Goal: Ask a question: Seek information or help from site administrators or community

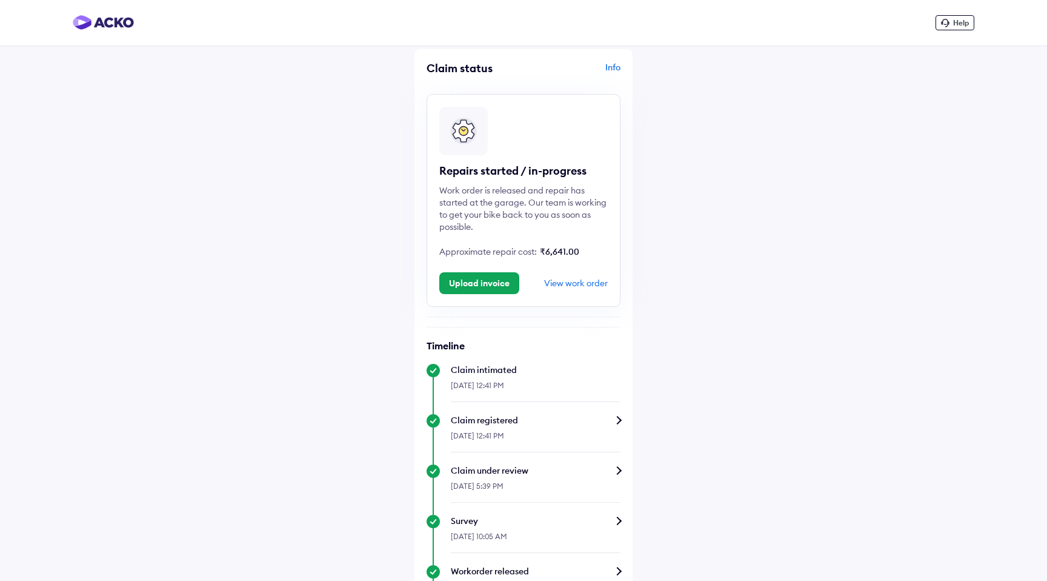
click at [966, 28] on div "Help" at bounding box center [955, 22] width 39 height 15
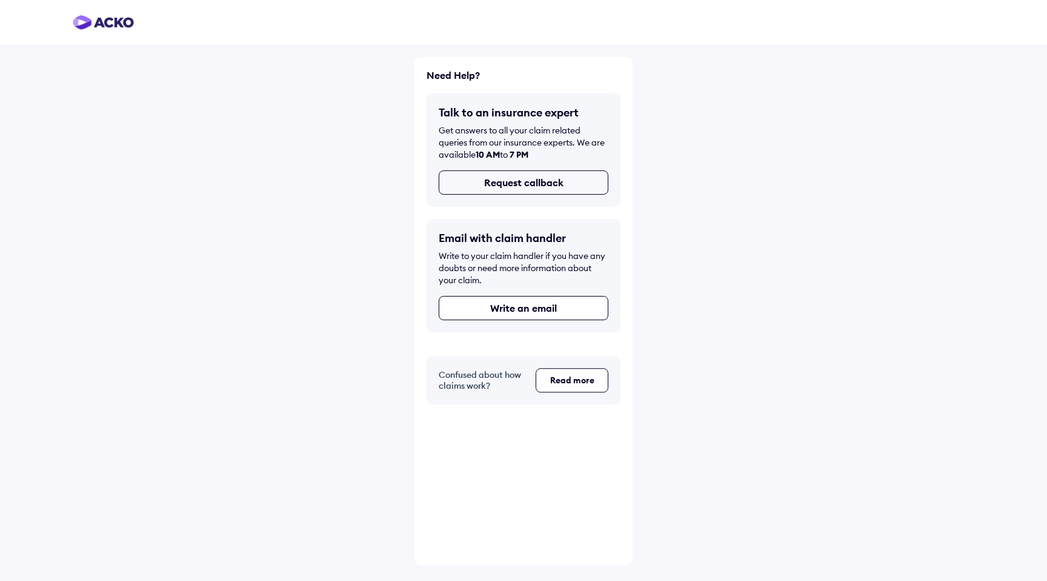
click at [535, 184] on button "Request callback" at bounding box center [524, 182] width 170 height 24
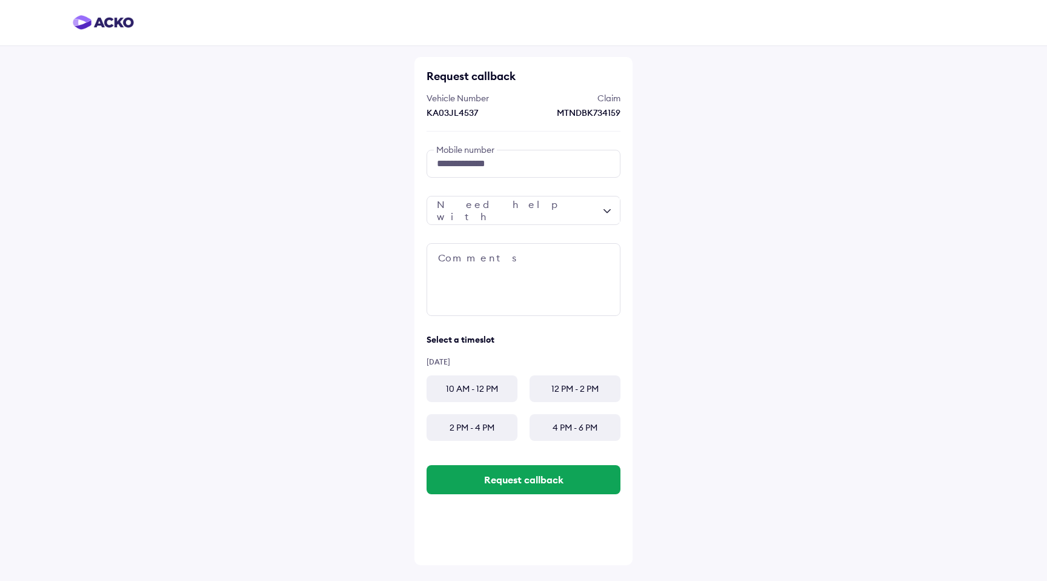
click at [545, 219] on div at bounding box center [524, 210] width 194 height 29
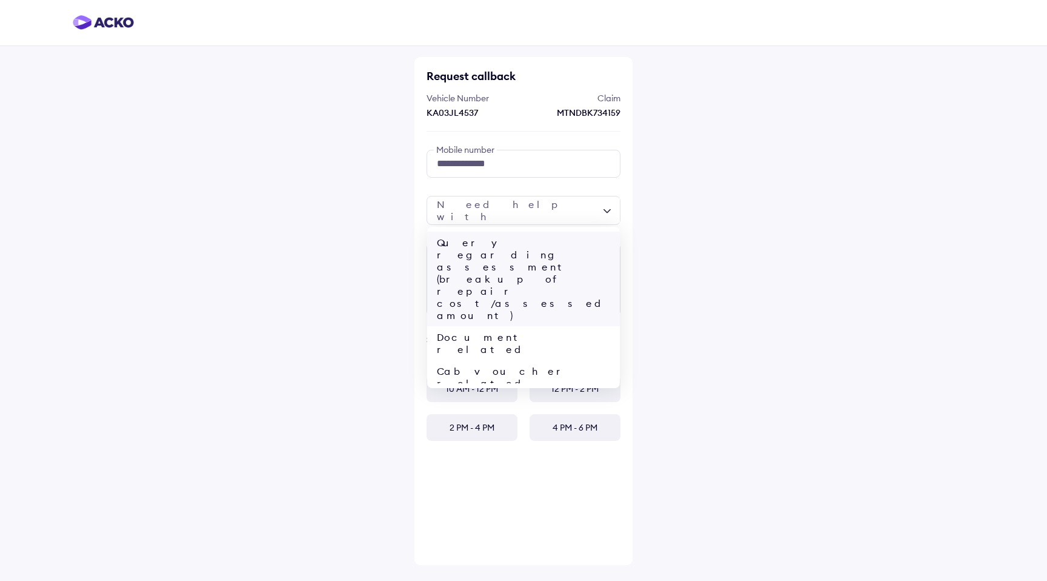
click at [508, 259] on div "Query regarding assessment (breakup of repair cost/assessed amount)" at bounding box center [523, 279] width 193 height 95
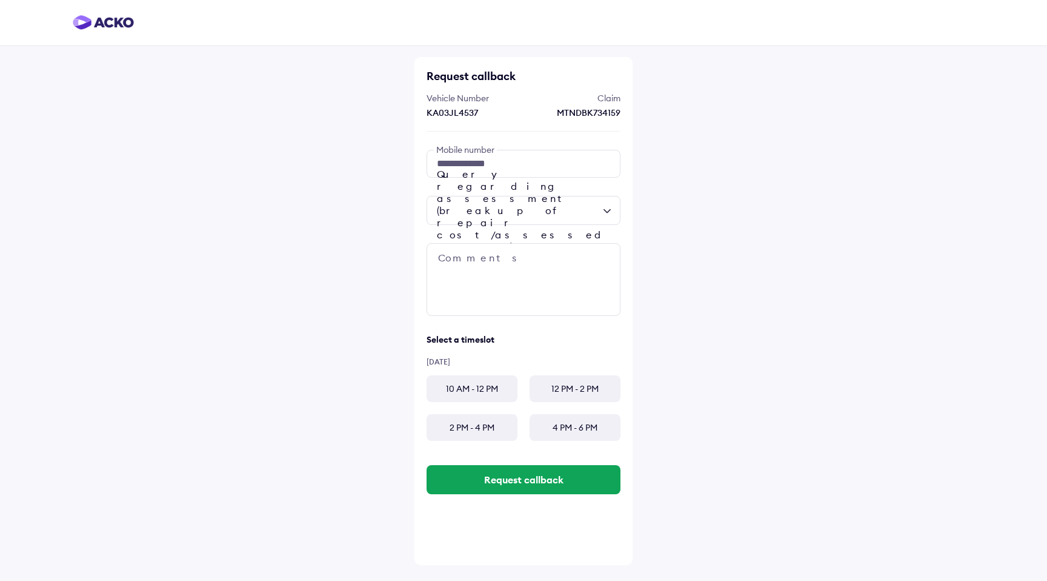
click at [519, 211] on div "Query regarding assessment (breakup of repair cost/assessed amount)" at bounding box center [524, 210] width 194 height 29
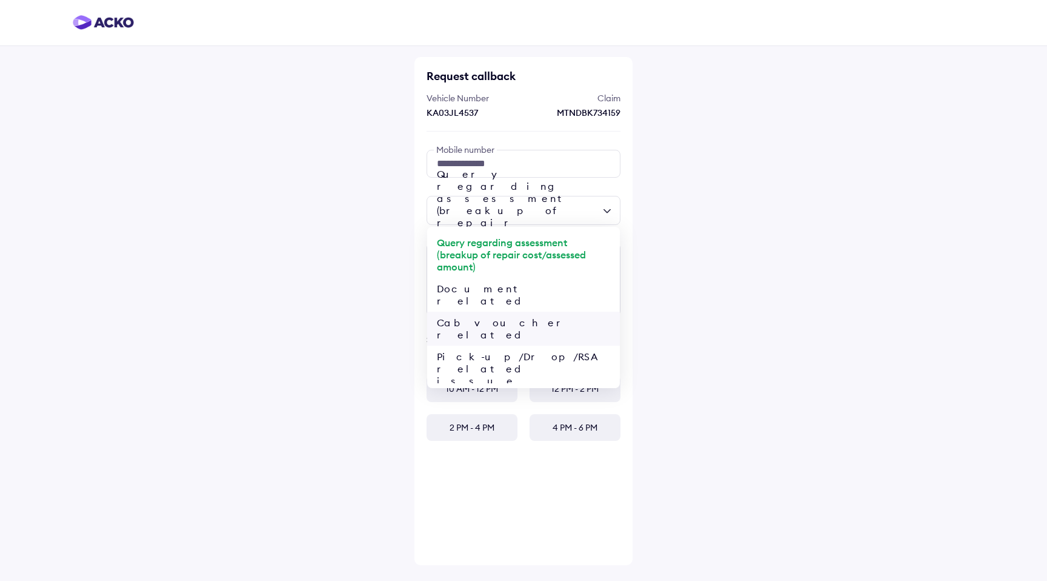
scroll to position [50, 0]
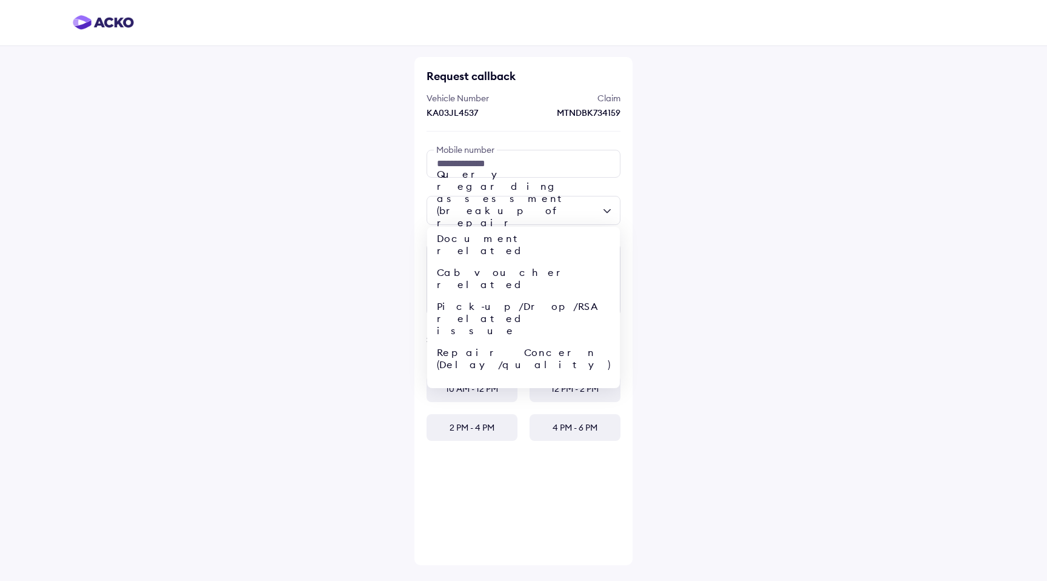
click at [667, 265] on div "**********" at bounding box center [523, 290] width 1047 height 581
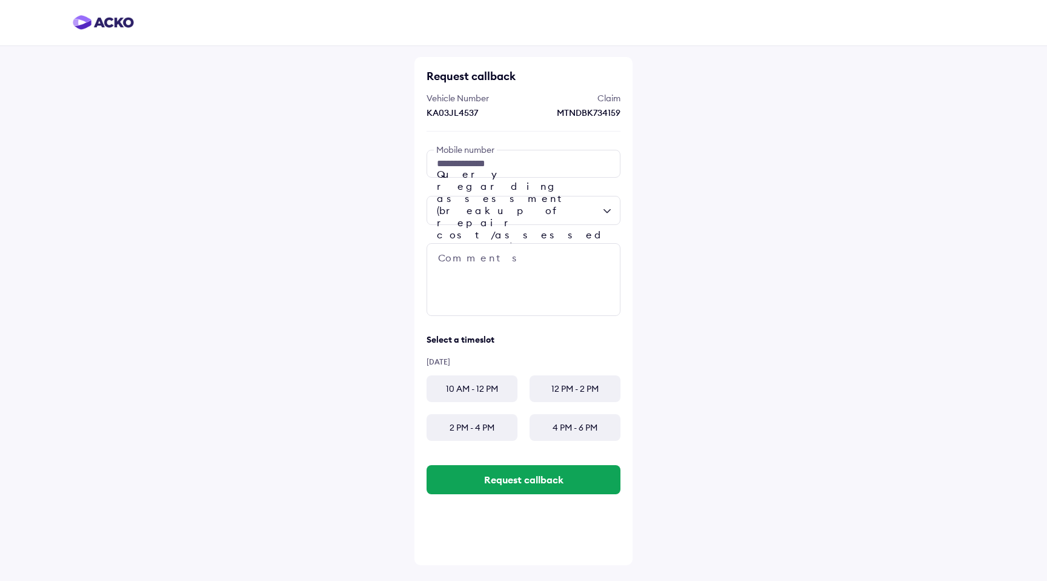
click at [558, 384] on div "12 PM - 2 PM" at bounding box center [575, 388] width 91 height 27
click at [588, 436] on div "4 PM - 6 PM" at bounding box center [575, 427] width 91 height 27
click at [475, 398] on div "10 AM - 12 PM" at bounding box center [472, 388] width 91 height 27
click at [519, 290] on textarea at bounding box center [524, 279] width 194 height 73
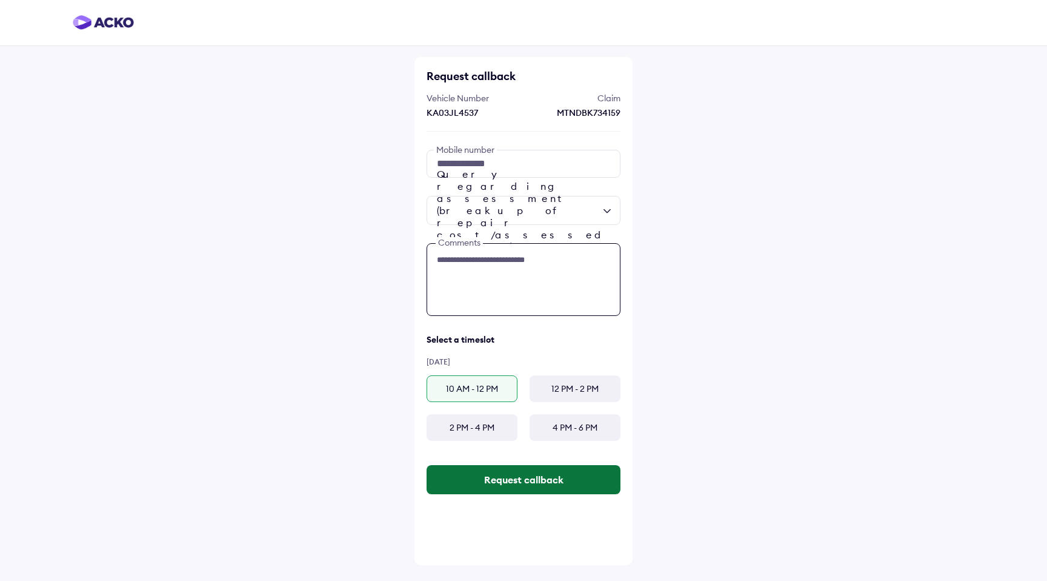
type textarea "**********"
click at [542, 488] on button "Request callback" at bounding box center [524, 479] width 194 height 29
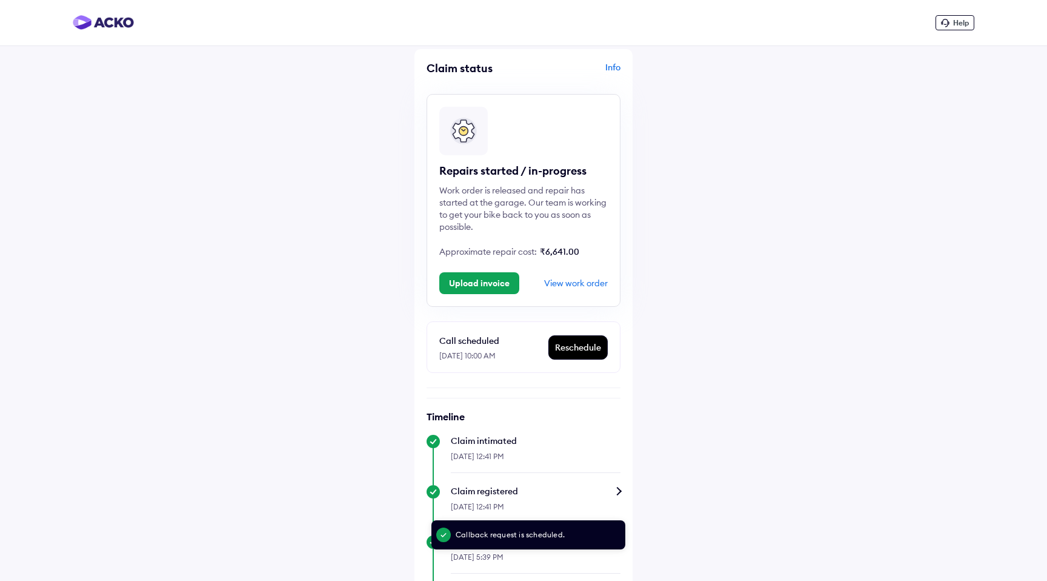
click at [659, 228] on div "Help Claim status Info Repairs started / in-progress Work order is released and…" at bounding box center [523, 425] width 1047 height 851
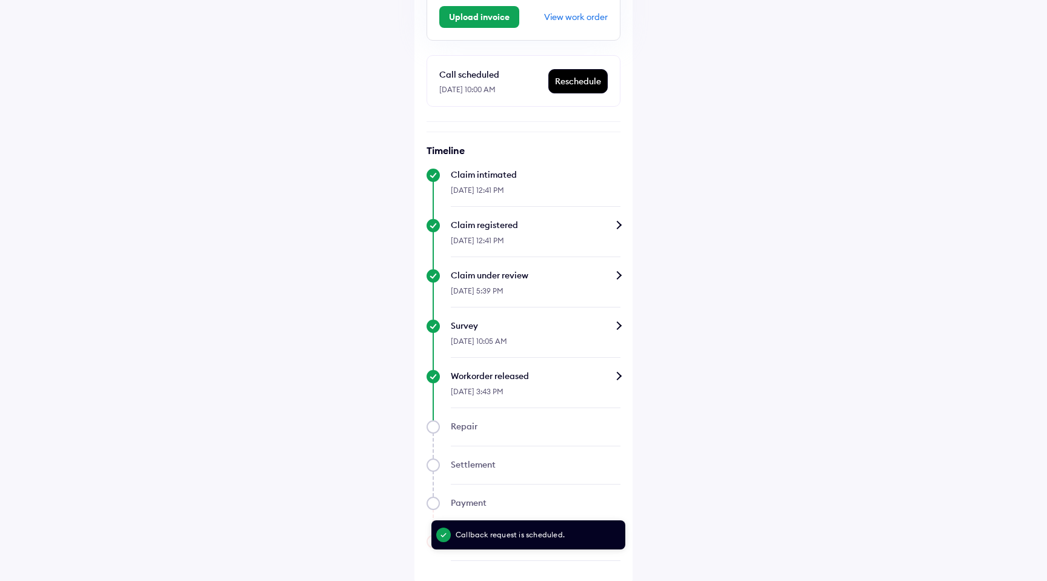
scroll to position [271, 0]
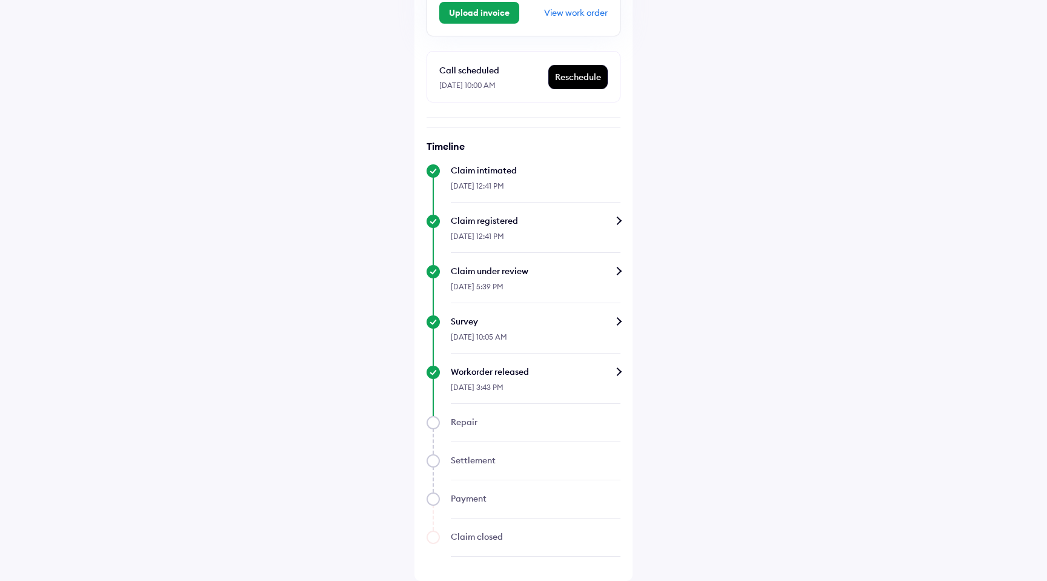
click at [659, 228] on div "Help Claim status Info Repairs started / in-progress Work order is released and…" at bounding box center [523, 155] width 1047 height 851
